Goal: Task Accomplishment & Management: Manage account settings

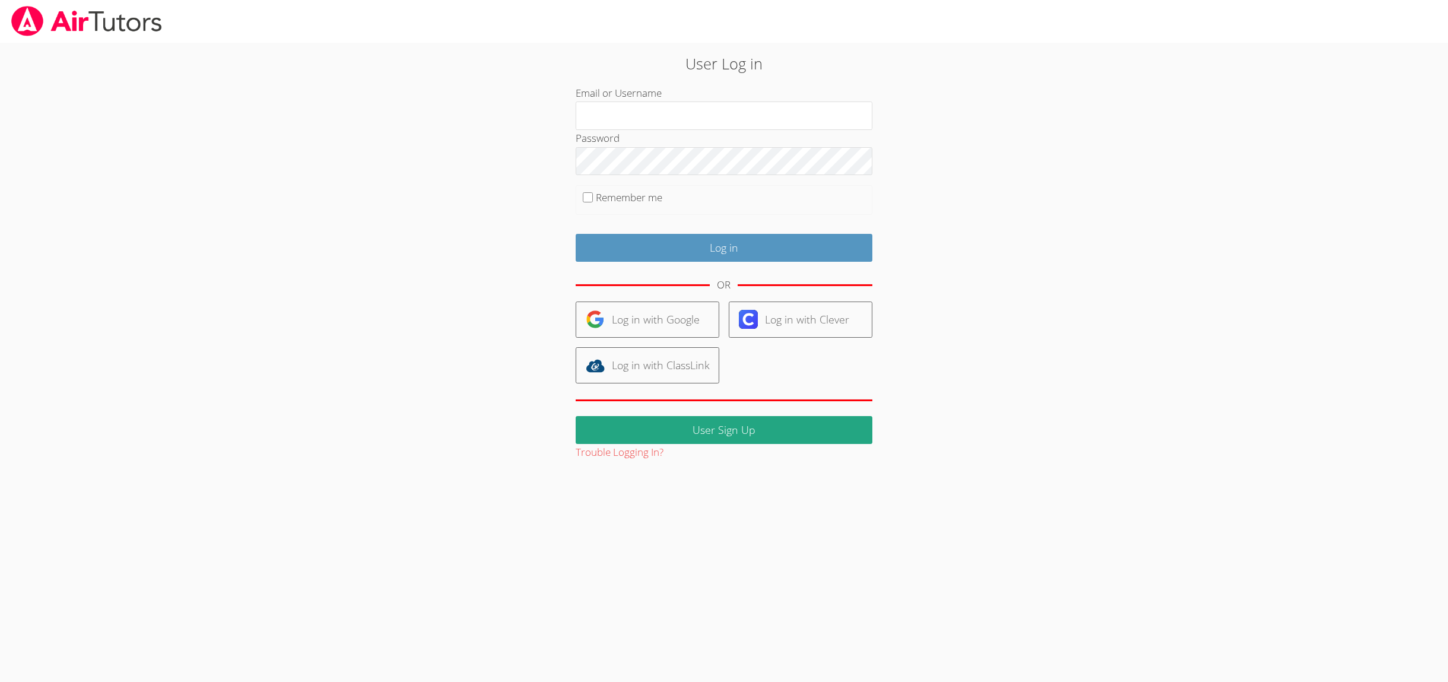
click at [849, 275] on div "OR" at bounding box center [724, 285] width 297 height 33
drag, startPoint x: 884, startPoint y: 288, endPoint x: 624, endPoint y: 284, distance: 259.4
click at [626, 284] on div "User Log in Email or Username Password Remember me Log in OR Log in with Google…" at bounding box center [724, 256] width 782 height 409
click at [1005, 243] on div "User Log in Email or Username Password Remember me Log in OR Log in with Google…" at bounding box center [724, 256] width 782 height 409
click at [636, 109] on input "Email or Username" at bounding box center [724, 116] width 297 height 28
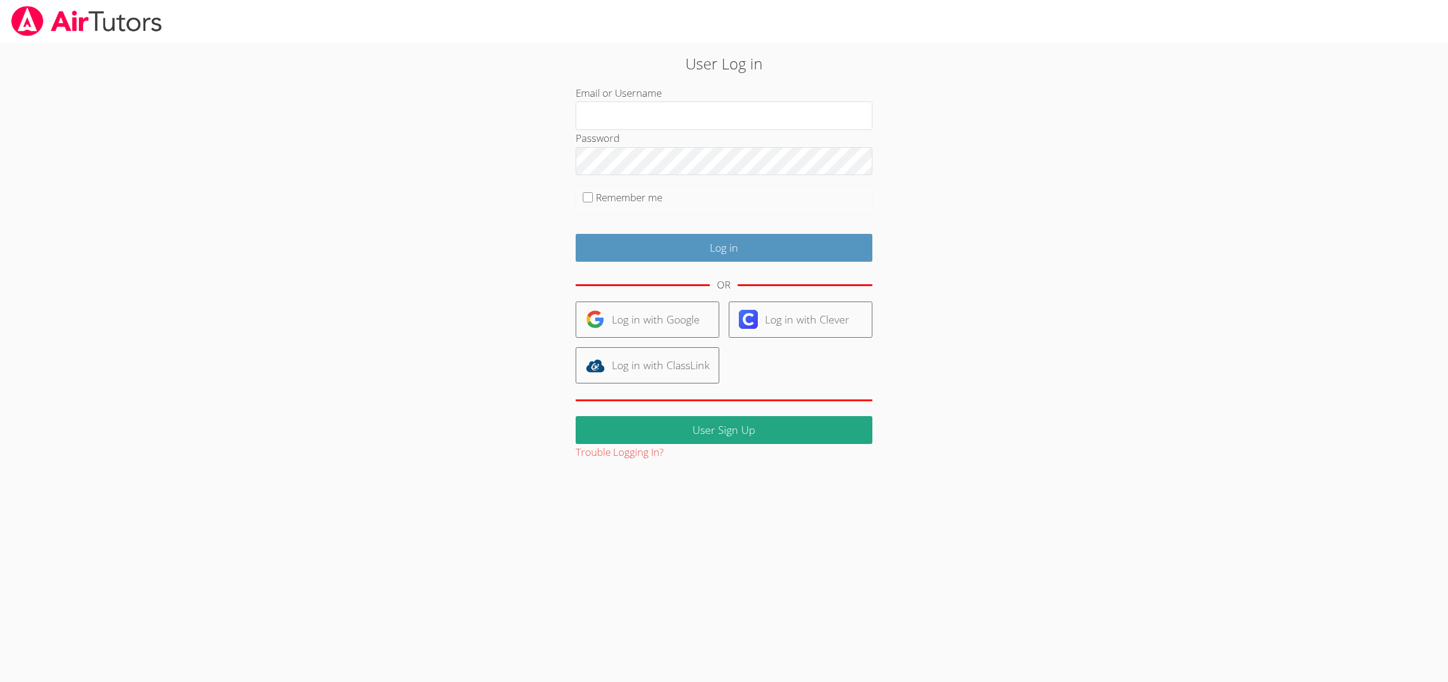
click at [1004, 159] on div "User Log in Email or Username Password Remember me Log in OR Log in with Google…" at bounding box center [724, 256] width 782 height 409
click at [680, 118] on input "Email or Username" at bounding box center [724, 116] width 297 height 28
type input "d"
click at [622, 119] on input "Email or Username" at bounding box center [724, 116] width 297 height 28
click at [605, 119] on input "Email or Username" at bounding box center [724, 116] width 297 height 28
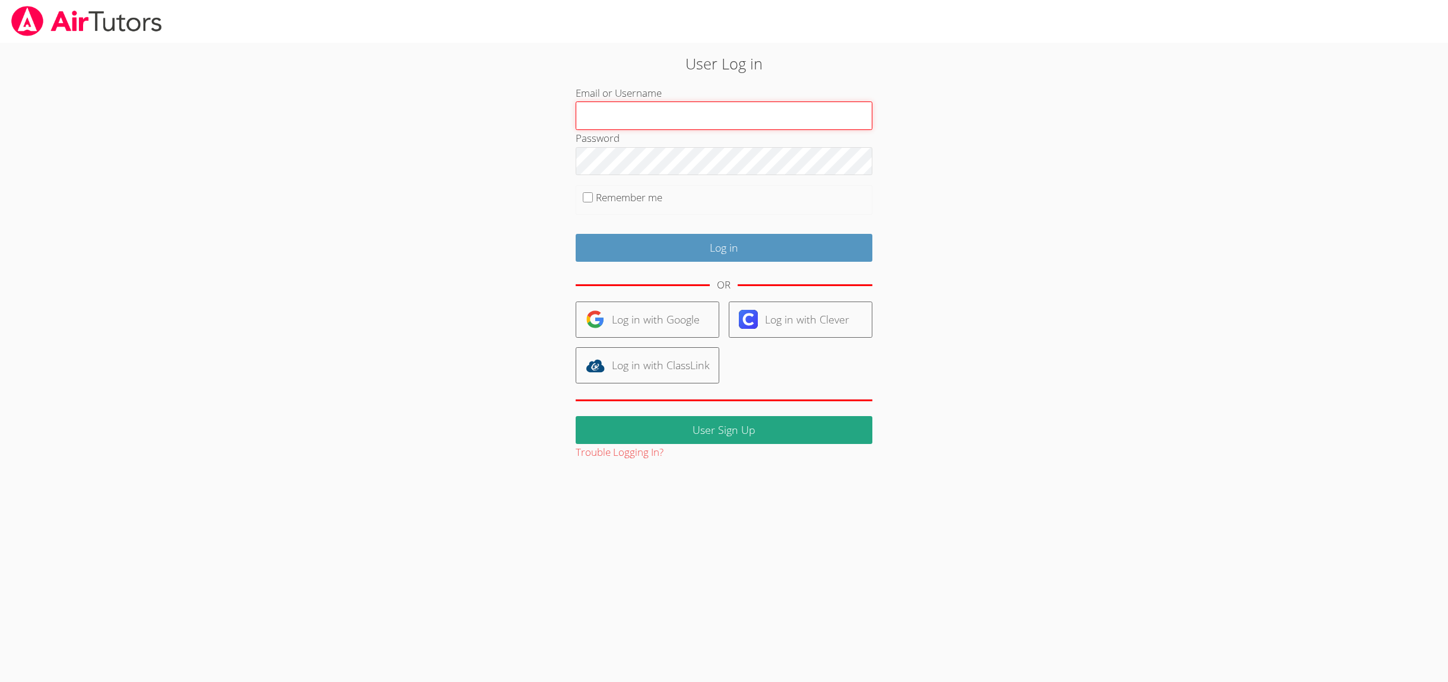
click at [603, 125] on input "Email or Username" at bounding box center [724, 116] width 297 height 28
type input "s"
drag, startPoint x: 714, startPoint y: 287, endPoint x: 734, endPoint y: 287, distance: 20.2
click at [734, 287] on div "OR" at bounding box center [724, 285] width 297 height 33
click at [624, 114] on input "Email or Username" at bounding box center [724, 116] width 297 height 28
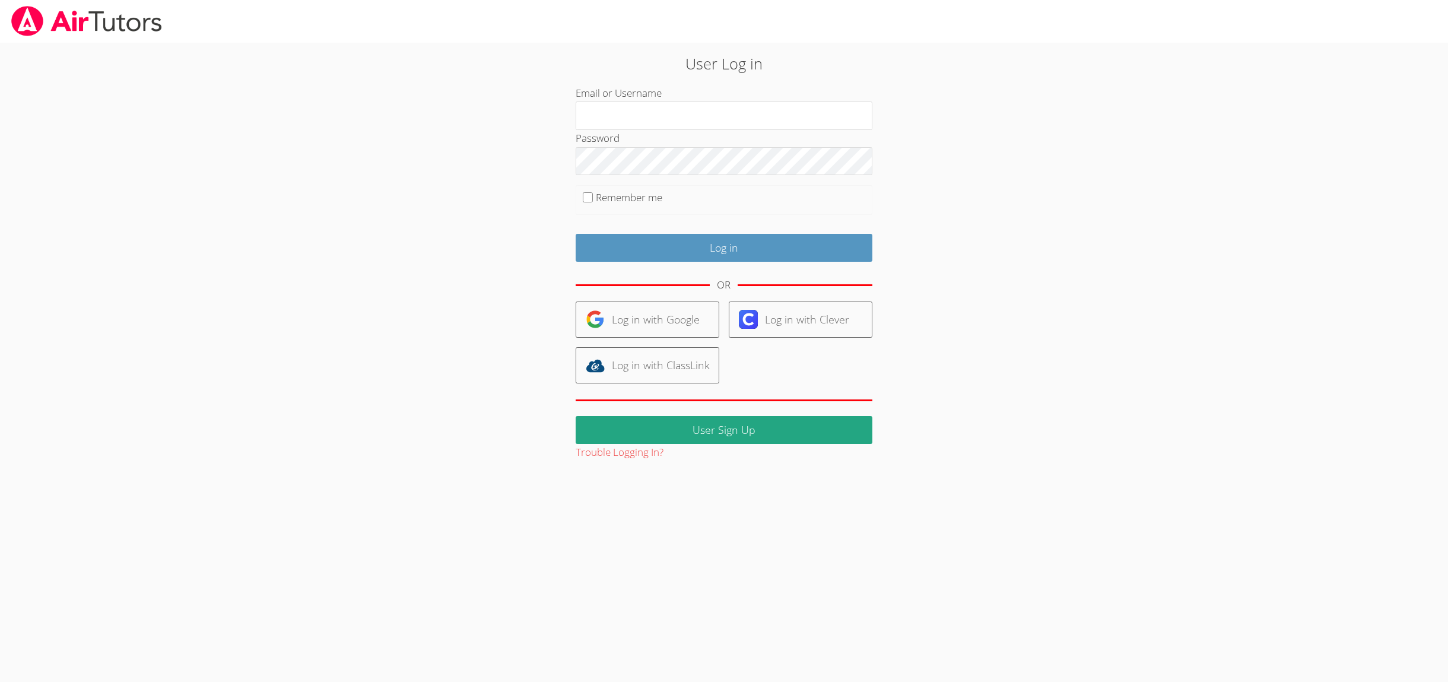
click at [957, 210] on div "User Log in Email or Username Password Remember me Log in OR Log in with Google…" at bounding box center [724, 256] width 782 height 409
drag, startPoint x: 555, startPoint y: 73, endPoint x: 870, endPoint y: 275, distance: 373.8
click at [870, 275] on div "User Log in Email or Username Password Remember me Log in OR Log in with Google…" at bounding box center [724, 256] width 782 height 409
click at [912, 267] on div "User Log in Email or Username Password Remember me Log in OR Log in with Google…" at bounding box center [724, 256] width 782 height 409
drag, startPoint x: 550, startPoint y: 69, endPoint x: 854, endPoint y: 214, distance: 337.5
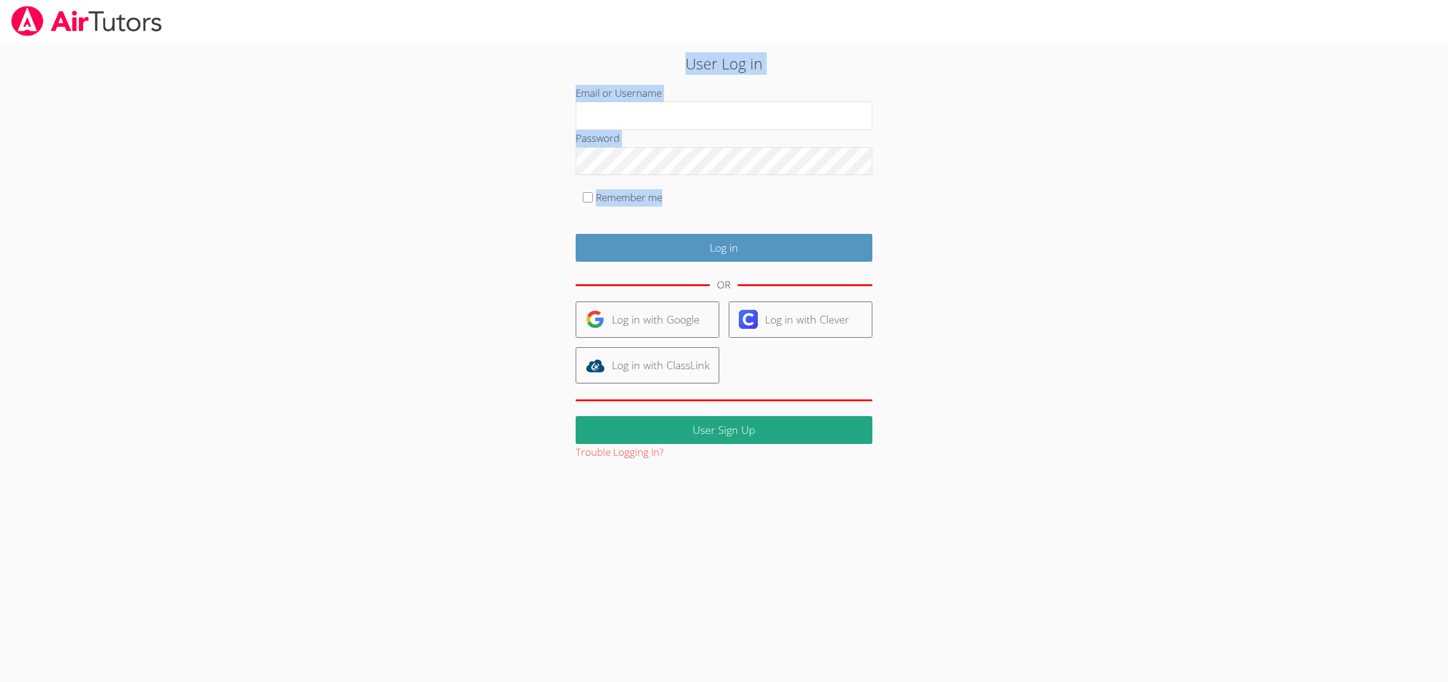
click at [855, 217] on div "User Log in Email or Username Password Remember me Log in OR Log in with Google…" at bounding box center [724, 256] width 782 height 409
click at [931, 301] on div "User Log in Email or Username Password Remember me Log in OR Log in with Google…" at bounding box center [724, 256] width 782 height 409
drag, startPoint x: 909, startPoint y: 254, endPoint x: 541, endPoint y: 74, distance: 409.6
click at [541, 74] on div "User Log in Email or Username Password Remember me Log in OR Log in with Google…" at bounding box center [724, 256] width 782 height 409
drag, startPoint x: 822, startPoint y: 393, endPoint x: 561, endPoint y: 301, distance: 276.9
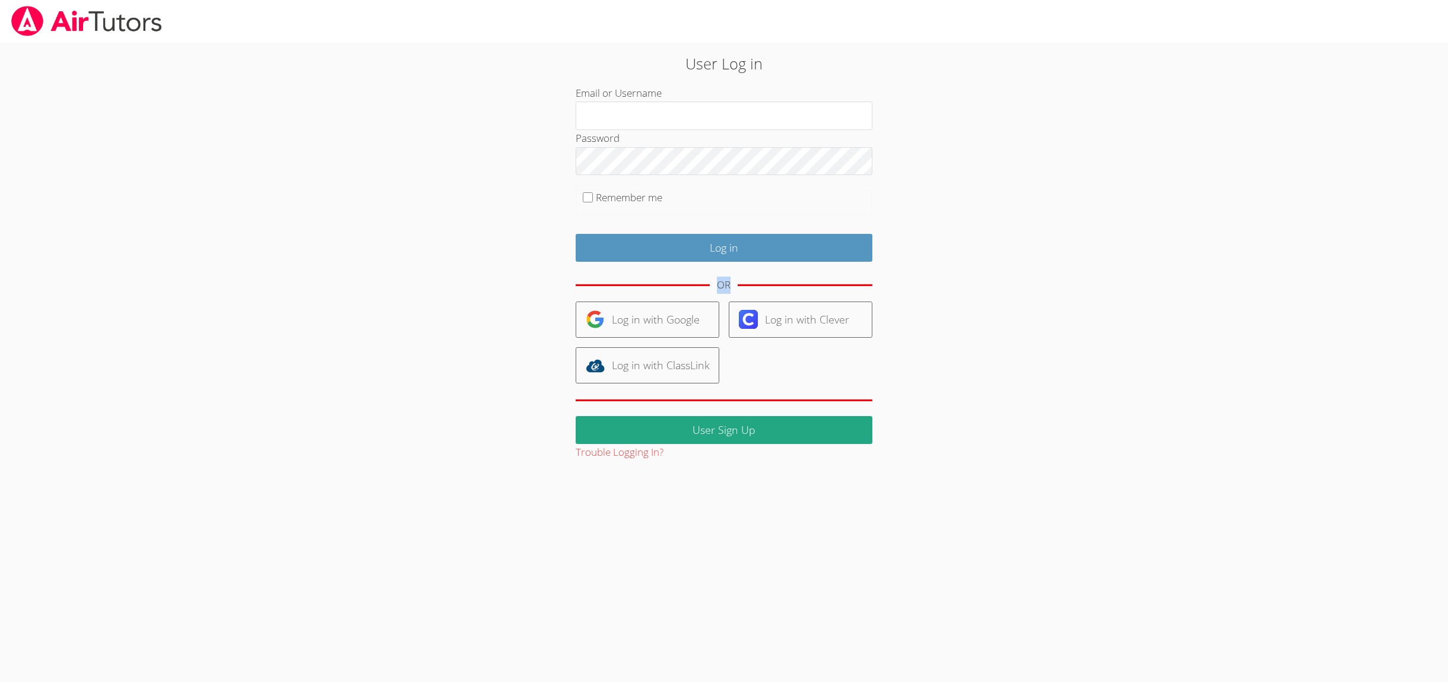
click at [561, 301] on div "User Log in Email or Username Password Remember me Log in OR Log in with Google…" at bounding box center [724, 256] width 782 height 409
click at [1044, 342] on div "User Log in Email or Username Password Remember me Log in OR Log in with Google…" at bounding box center [724, 256] width 782 height 409
drag, startPoint x: 907, startPoint y: 257, endPoint x: 573, endPoint y: 82, distance: 377.3
click at [573, 83] on div "User Log in Email or Username Password Remember me Log in OR Log in with Google…" at bounding box center [724, 256] width 782 height 409
click at [507, 478] on body "User Log in Email or Username Password Remember me Log in OR Log in with Google…" at bounding box center [724, 341] width 1448 height 682
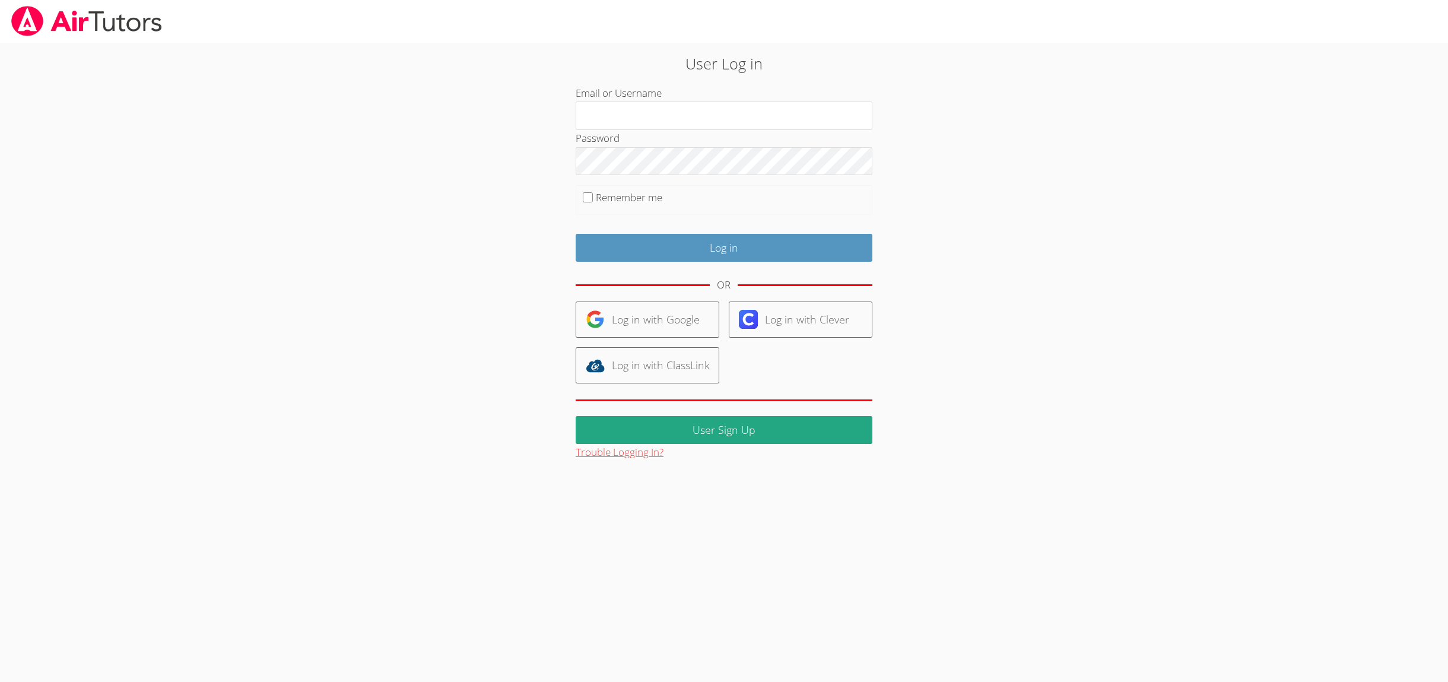
click at [604, 454] on button "Trouble Logging In?" at bounding box center [620, 452] width 88 height 17
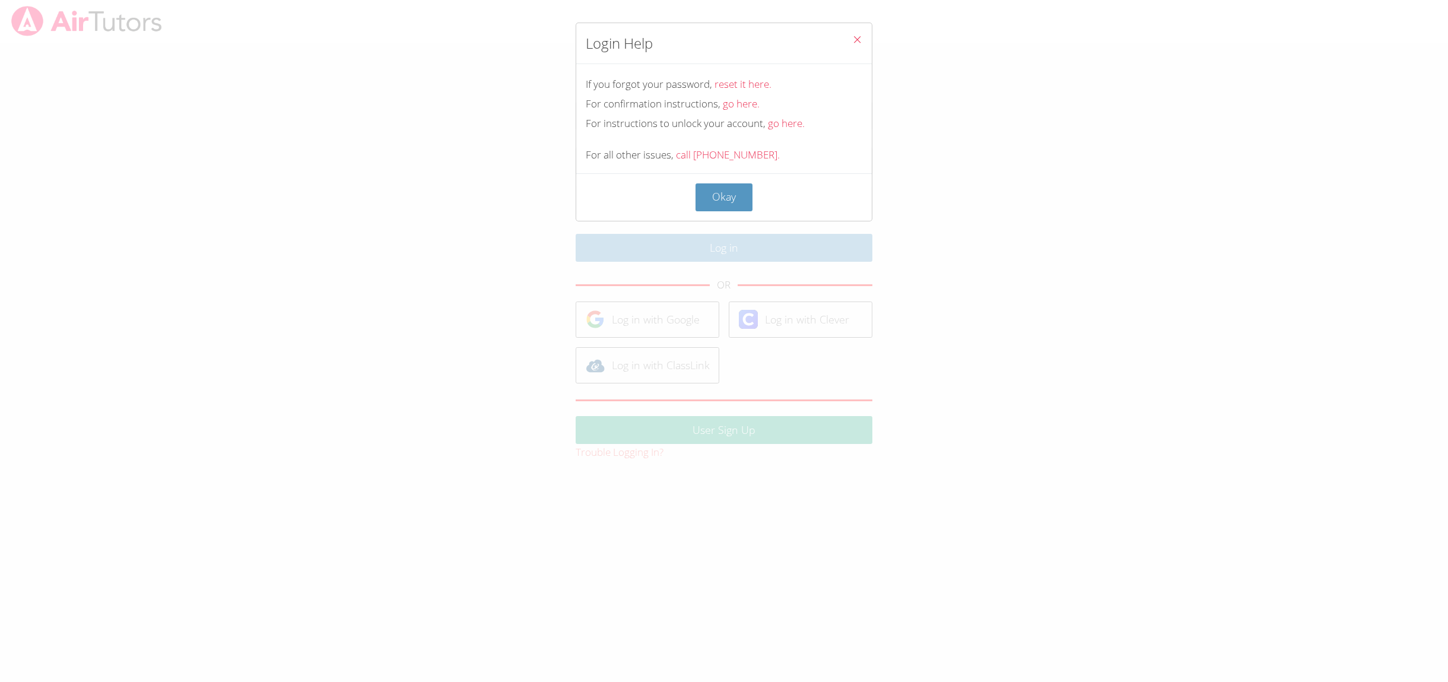
click at [855, 45] on span "Close" at bounding box center [857, 41] width 10 height 14
